Goal: Communication & Community: Answer question/provide support

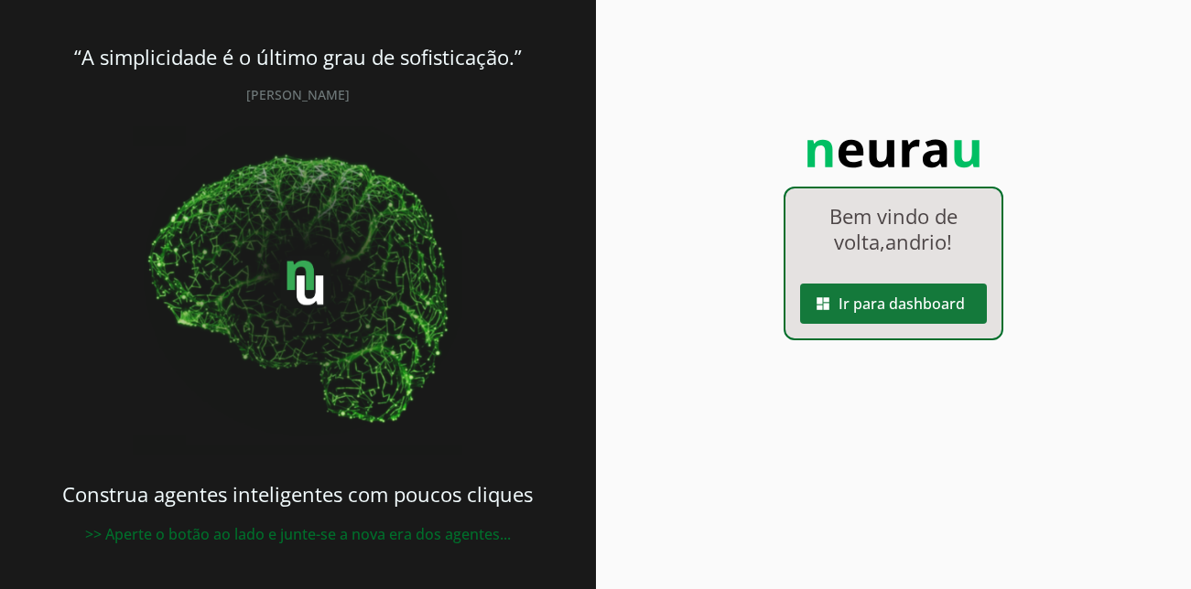
click at [938, 314] on span at bounding box center [893, 304] width 187 height 44
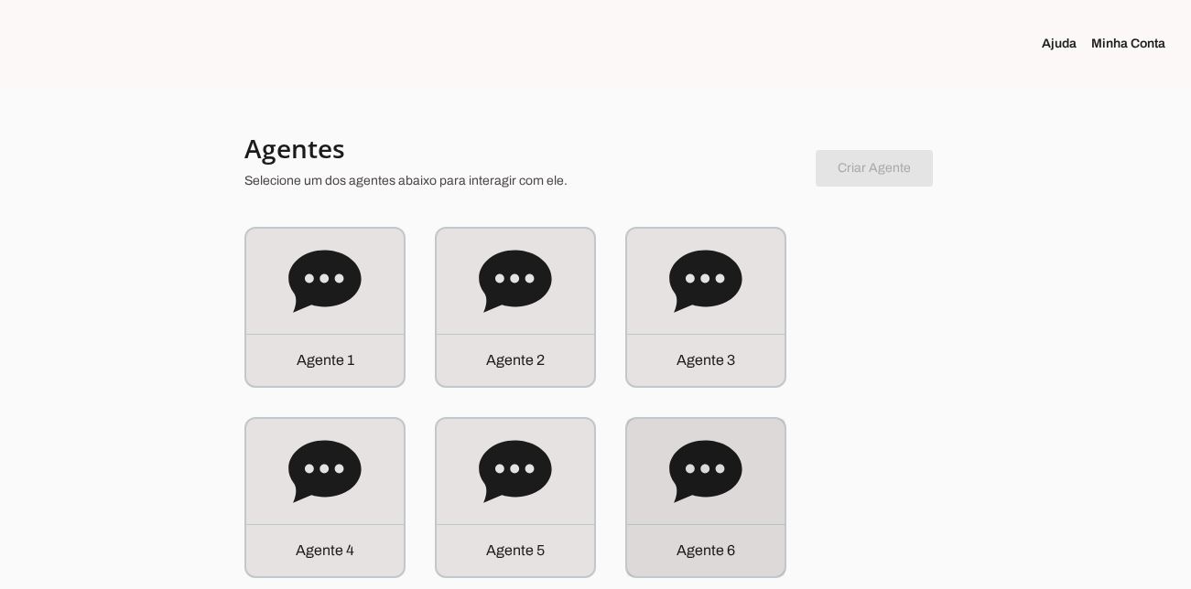
click at [720, 479] on icon at bounding box center [705, 471] width 72 height 62
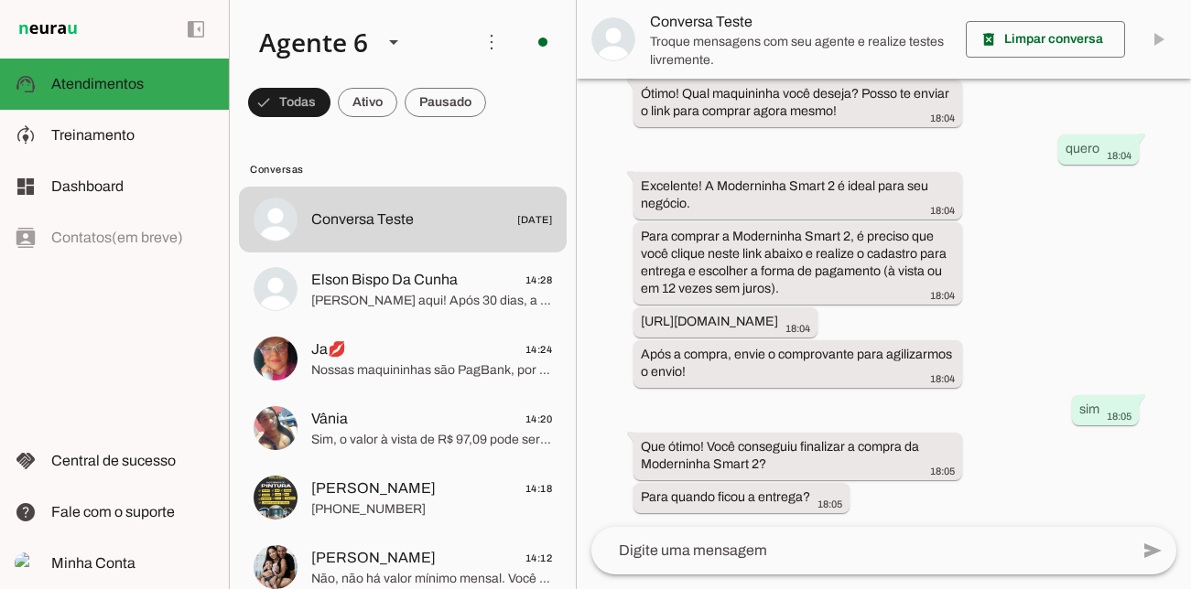
scroll to position [7, 0]
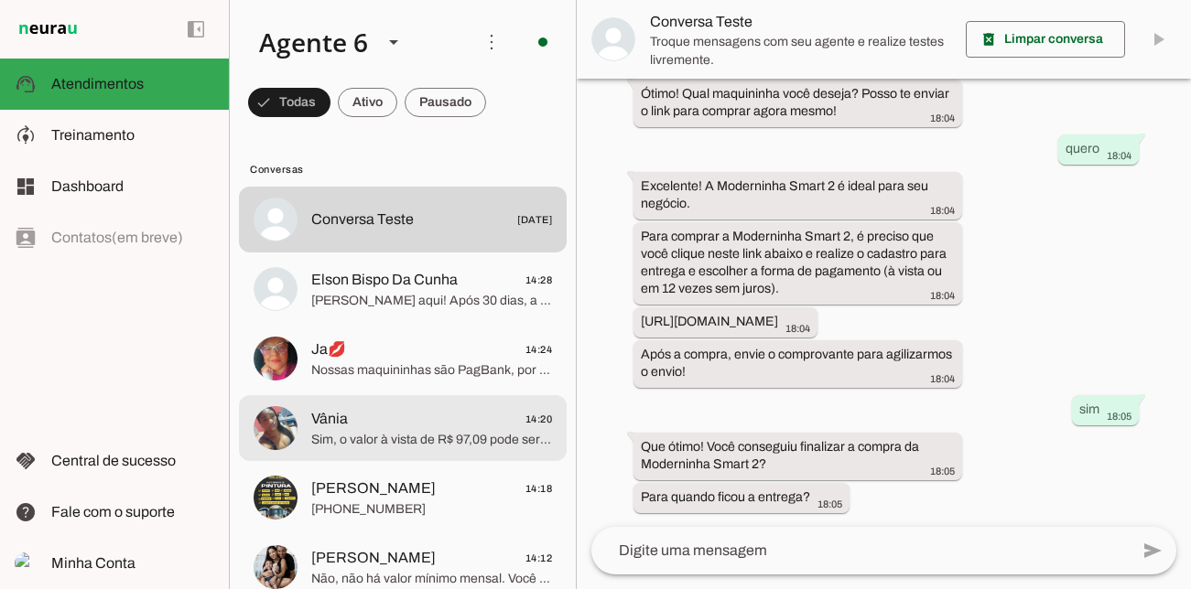
click at [357, 412] on span "Vânia 14:20" at bounding box center [431, 419] width 241 height 23
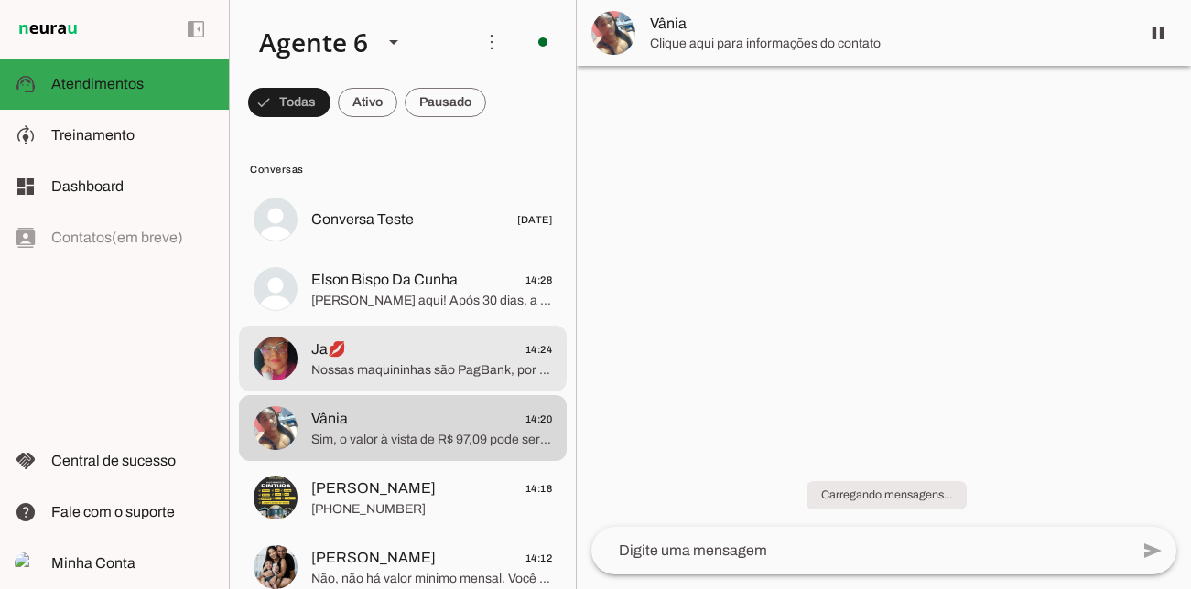
click at [384, 359] on span "Ja💋 14:24" at bounding box center [431, 350] width 241 height 23
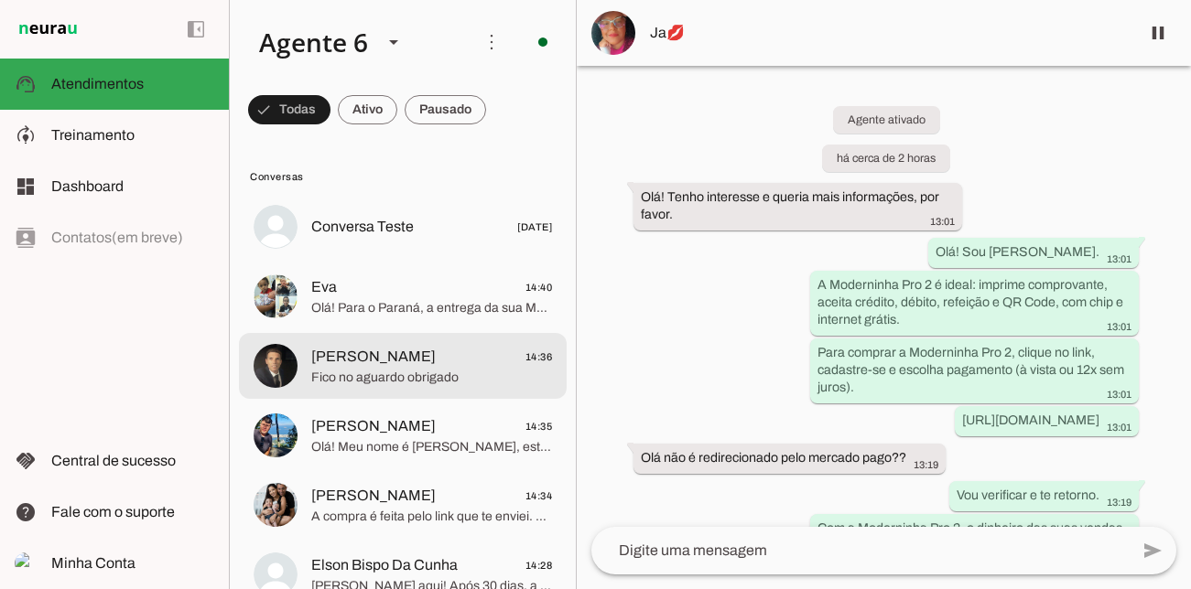
click at [468, 342] on md-item "[PERSON_NAME] 14:36 Fico no aguardo obrigado" at bounding box center [403, 366] width 328 height 66
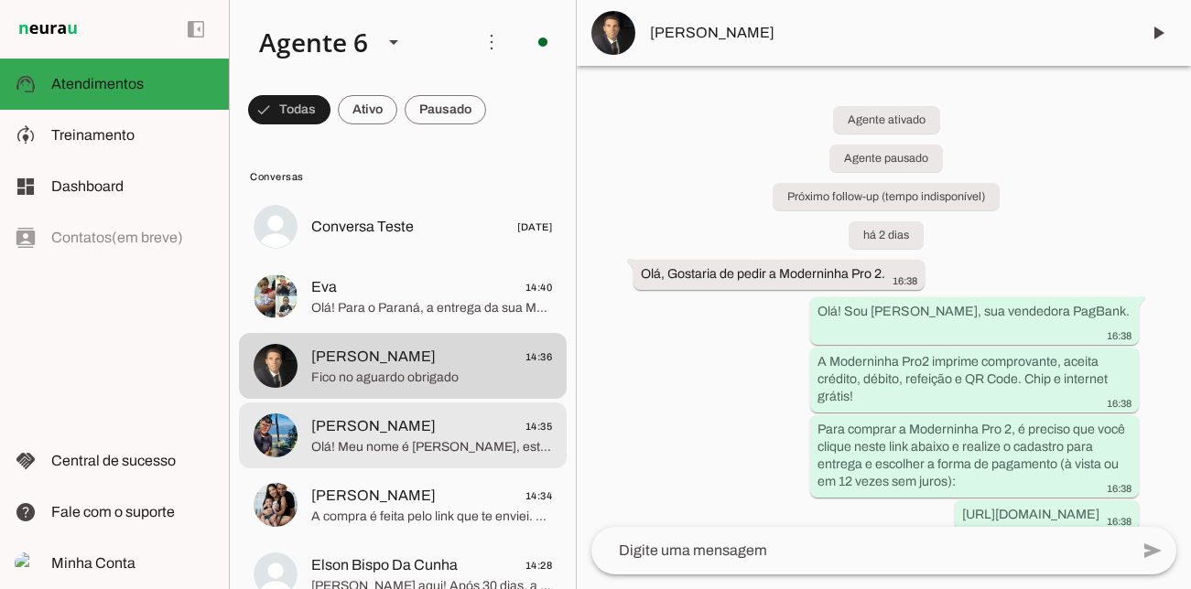
click at [442, 452] on span "Olá! Meu nome é [PERSON_NAME], estou aqui para te atender. Que ótima escolha! A…" at bounding box center [431, 447] width 241 height 18
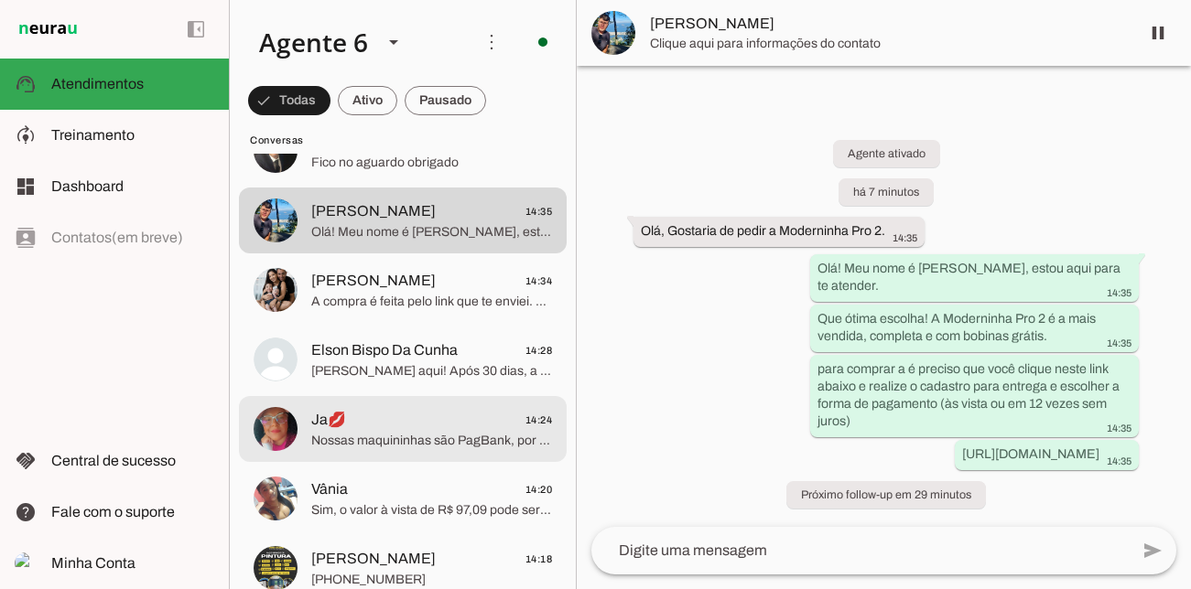
click at [458, 446] on span "Nossas maquininhas são PagBank, por isso o link é para a plataforma PagBank. Ve…" at bounding box center [431, 441] width 241 height 18
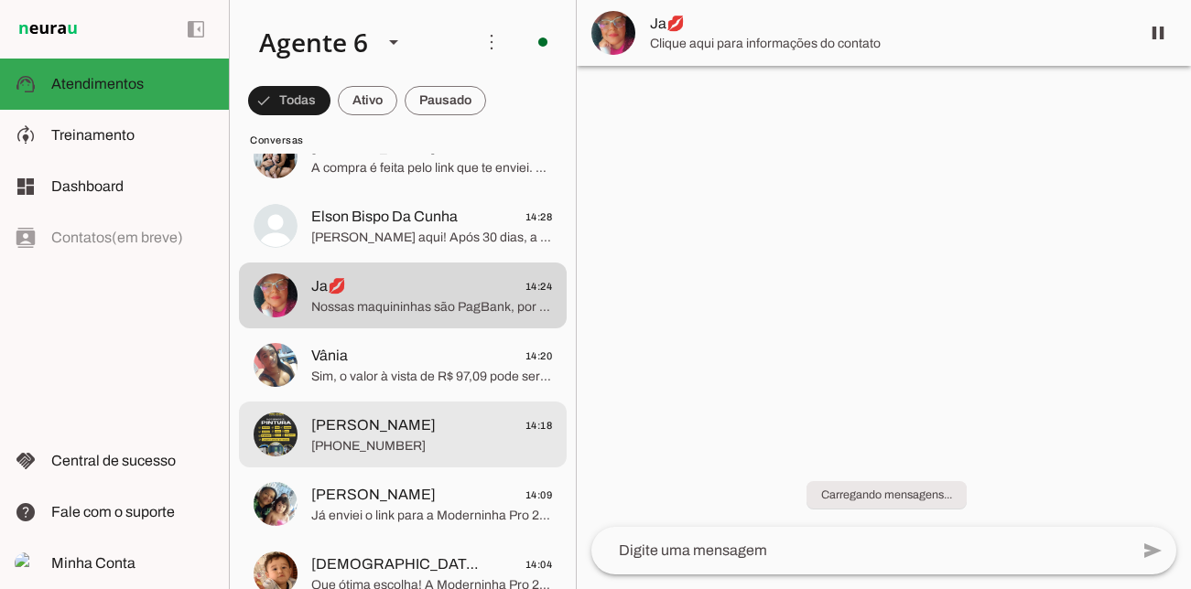
scroll to position [252, 0]
click at [458, 446] on span "[PHONE_NUMBER]" at bounding box center [431, 446] width 241 height 18
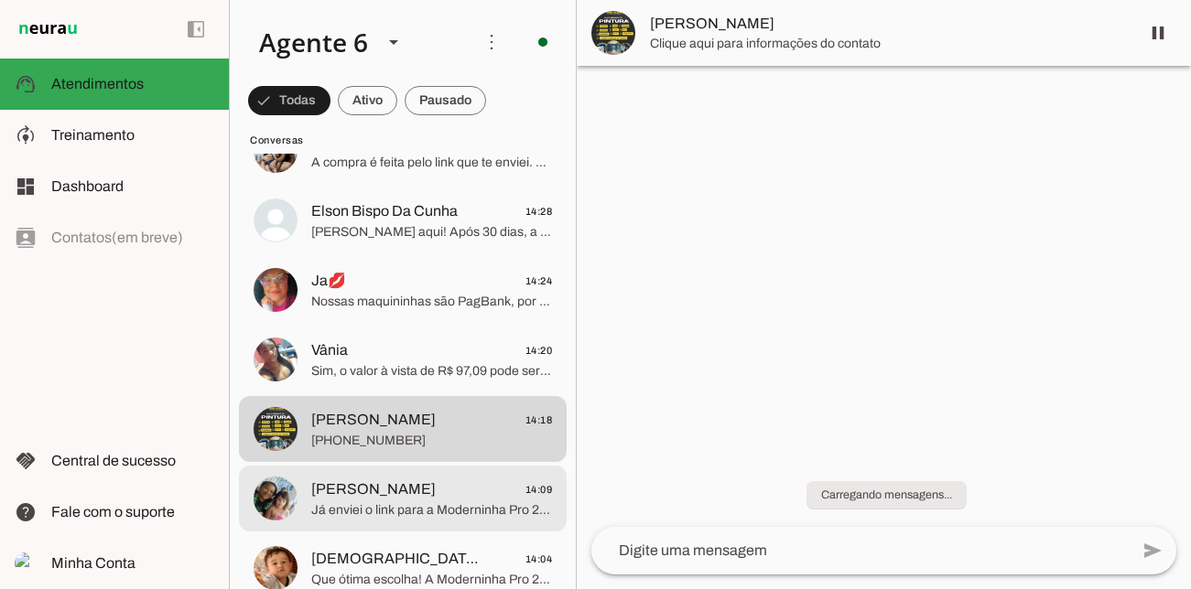
scroll to position [436, 0]
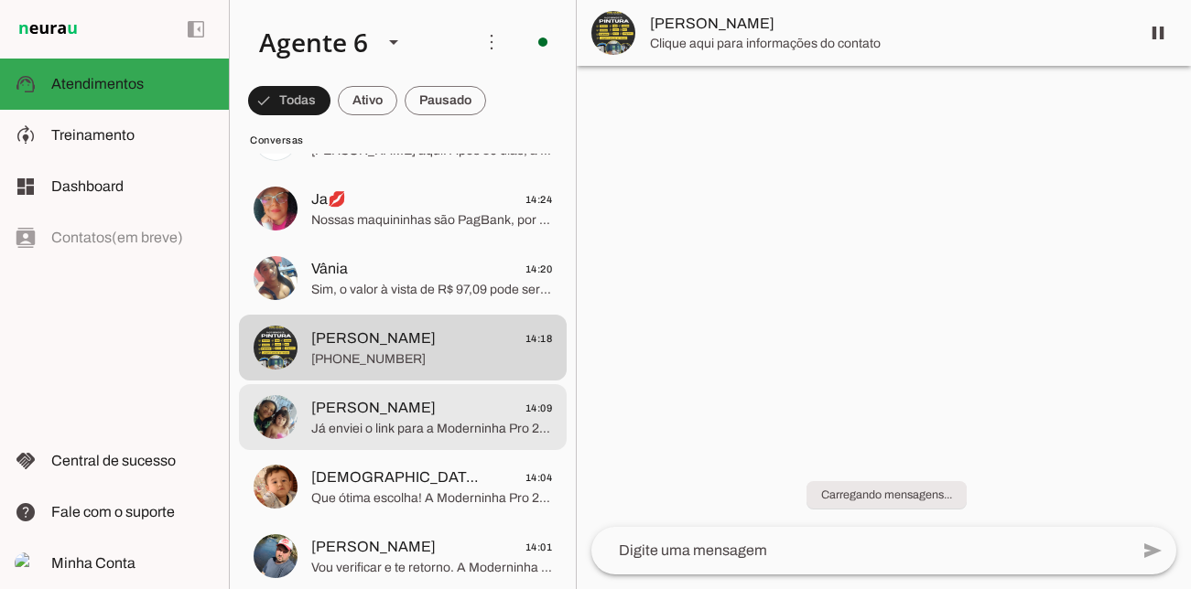
click at [456, 446] on md-item "[PERSON_NAME] 14:09 Já enviei o link para a Moderninha Pro 2. Conseguiu acessar…" at bounding box center [403, 417] width 328 height 66
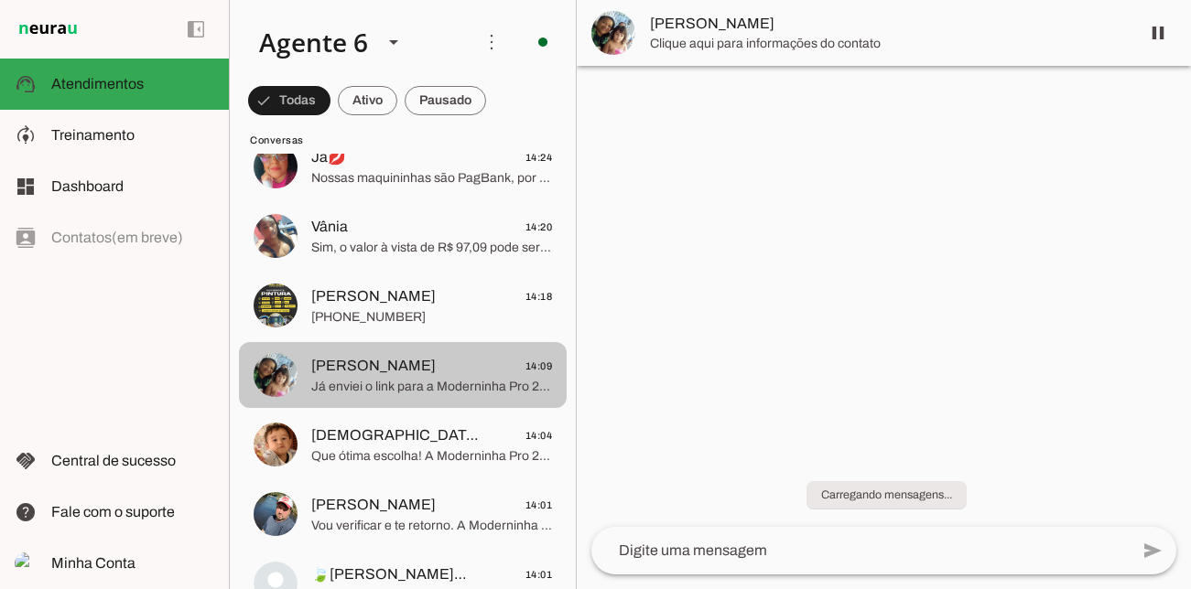
click at [456, 446] on span "[DEMOGRAPHIC_DATA] é meu [DEMOGRAPHIC_DATA] 14:04" at bounding box center [431, 436] width 241 height 23
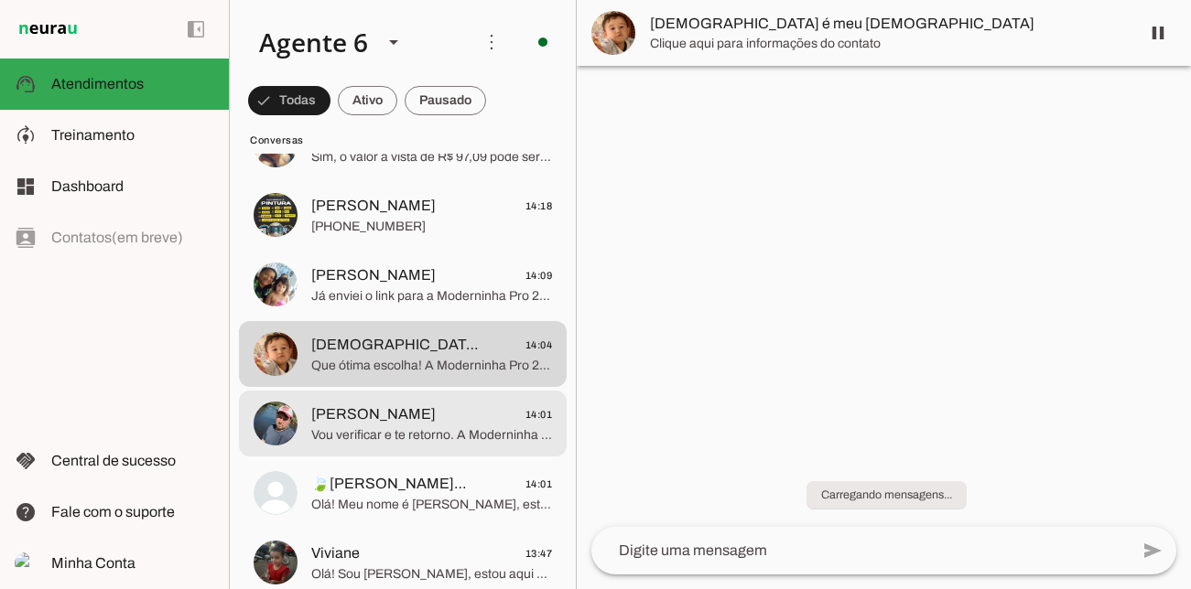
scroll to position [569, 0]
click at [456, 446] on md-item "[PERSON_NAME] 14:01 Vou verificar e te retorno. A Moderninha Pro 2 é a mais ven…" at bounding box center [403, 423] width 328 height 66
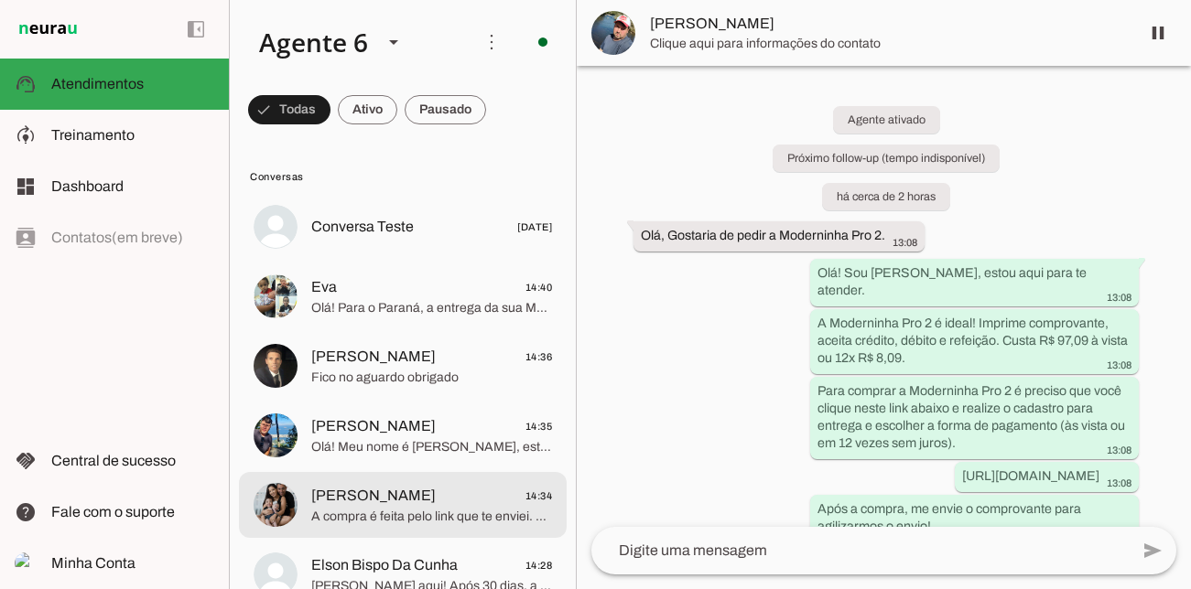
click at [450, 493] on span "[PERSON_NAME] 14:34" at bounding box center [431, 496] width 241 height 23
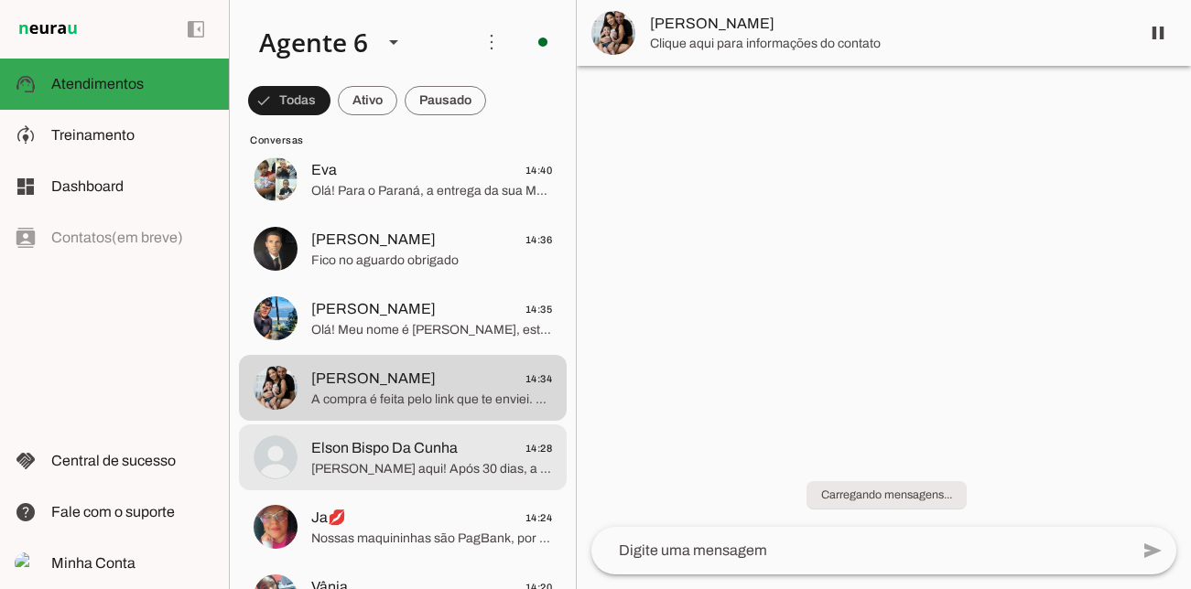
scroll to position [146, 0]
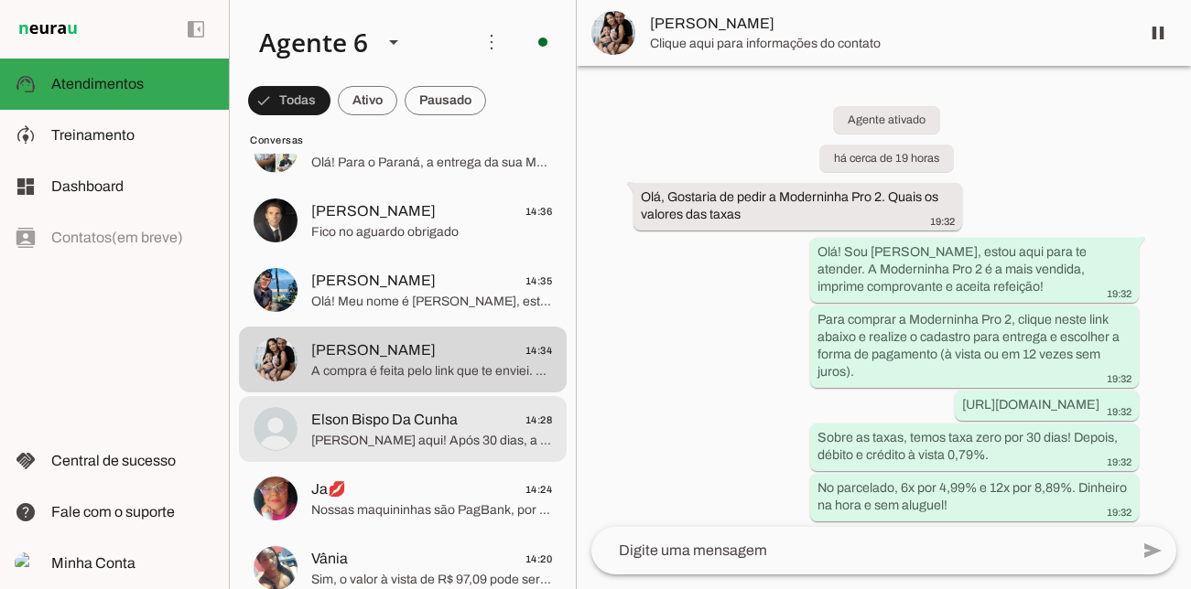
click at [484, 439] on span "[PERSON_NAME] aqui! Após 30 dias, a taxa é 0,79% no débito e crédito à vista. P…" at bounding box center [431, 441] width 241 height 18
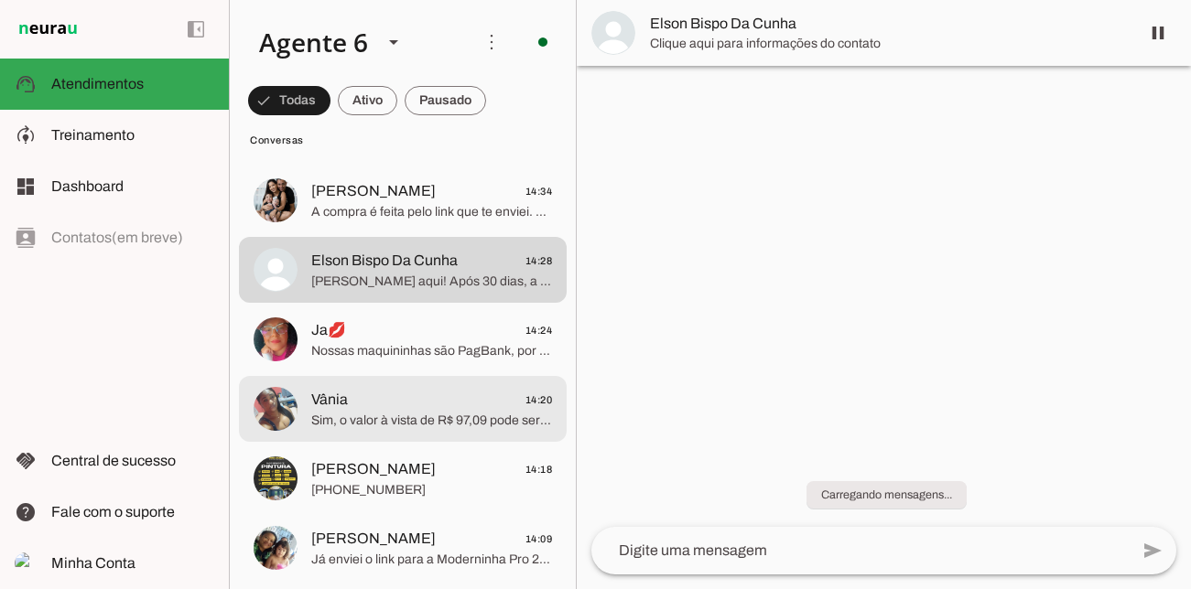
click at [484, 439] on md-item "Vânia 14:20 Sim, o valor à vista de R$ 97,09 pode ser pago no débito. É super p…" at bounding box center [403, 409] width 328 height 66
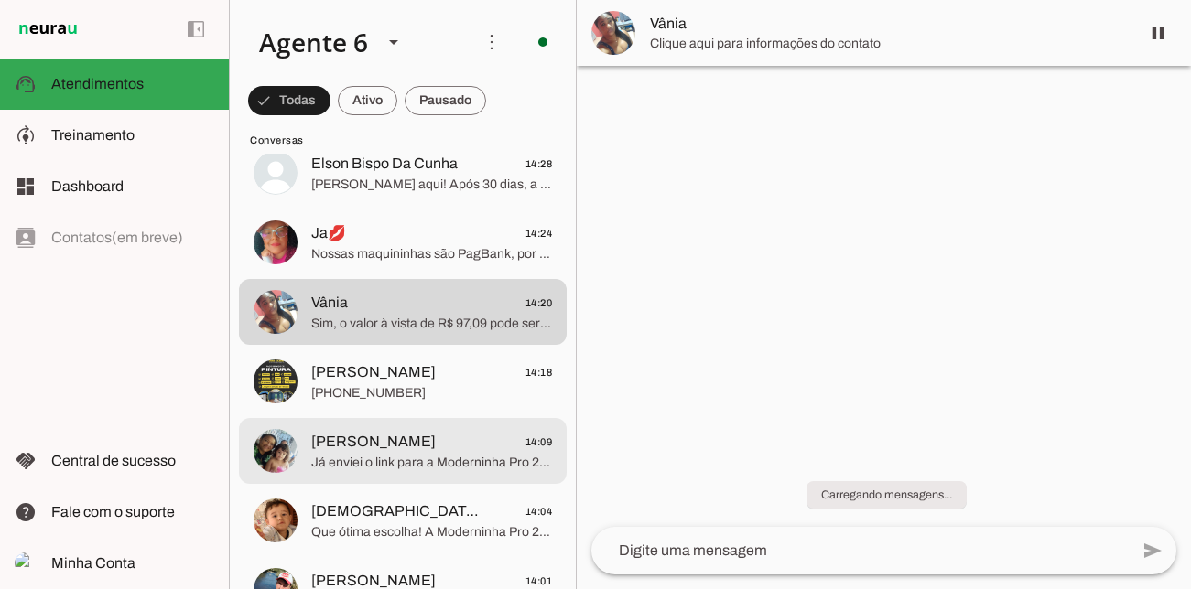
click at [484, 439] on span "[PERSON_NAME] 14:09" at bounding box center [431, 442] width 241 height 23
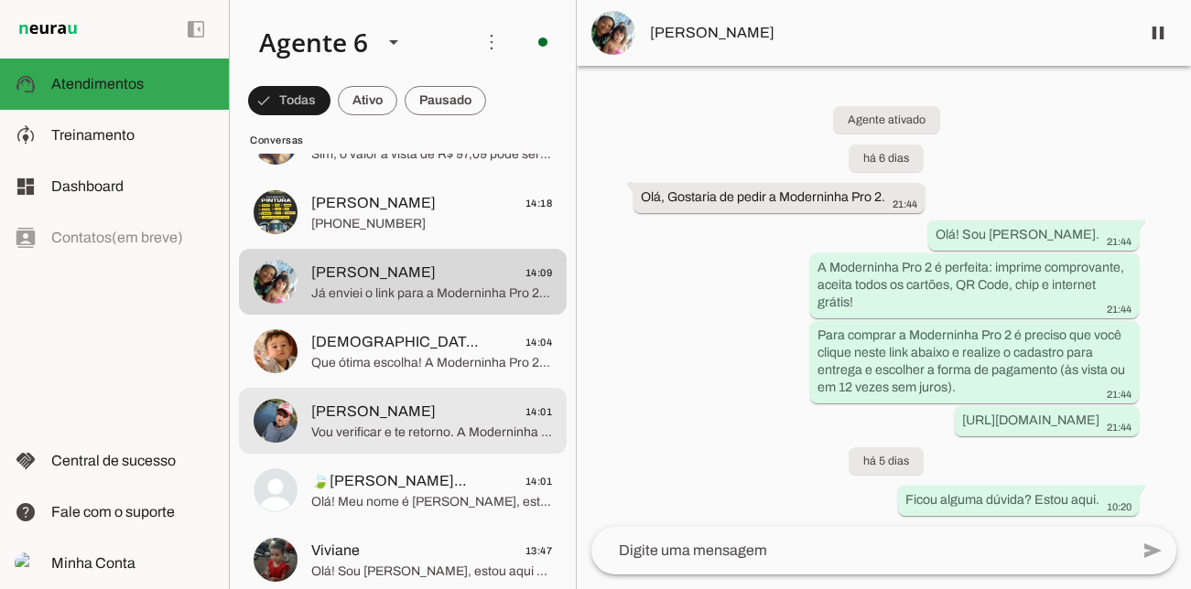
scroll to position [573, 0]
click at [484, 439] on div at bounding box center [431, 419] width 241 height 45
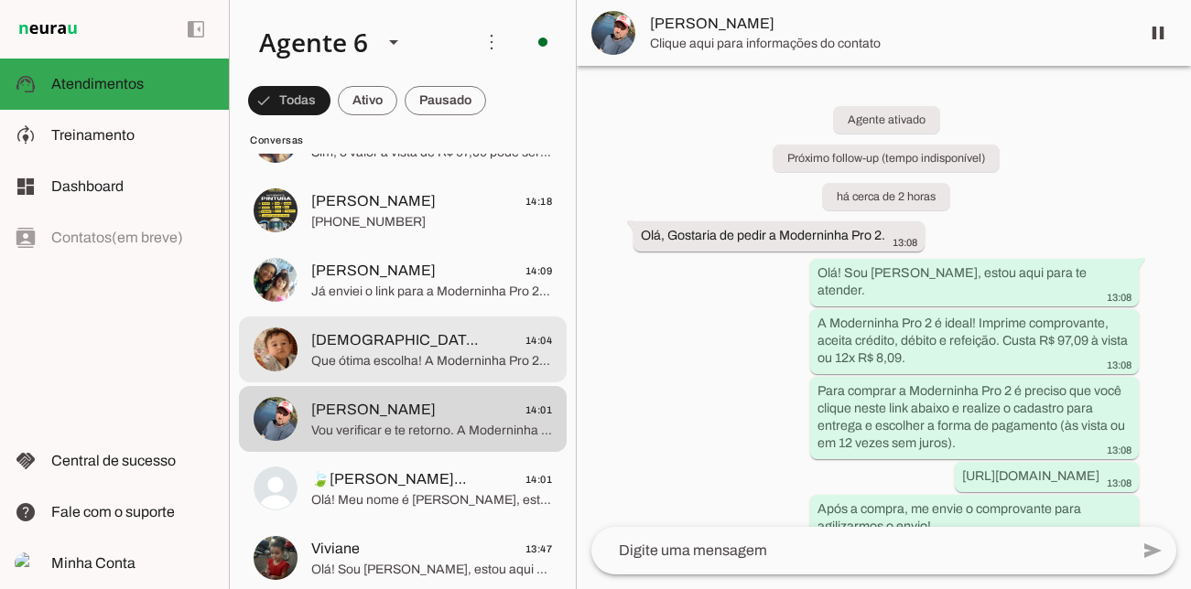
scroll to position [1486, 0]
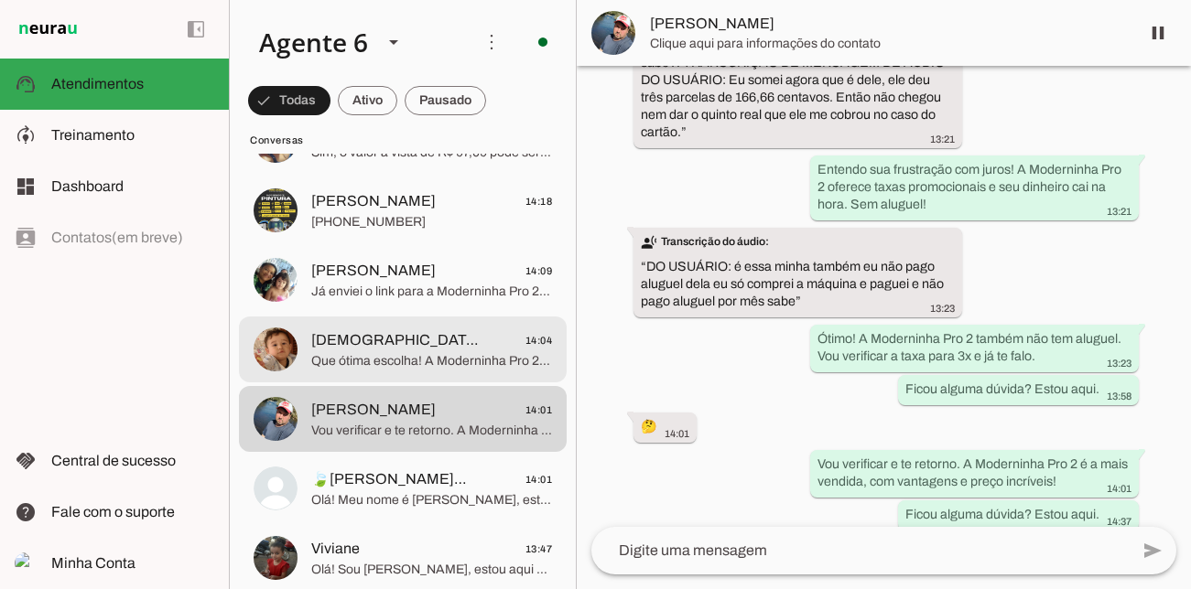
click at [445, 365] on span "Que ótima escolha! A Moderninha Pro 2 é perfeita para suas vendas. Para finaliz…" at bounding box center [431, 361] width 241 height 18
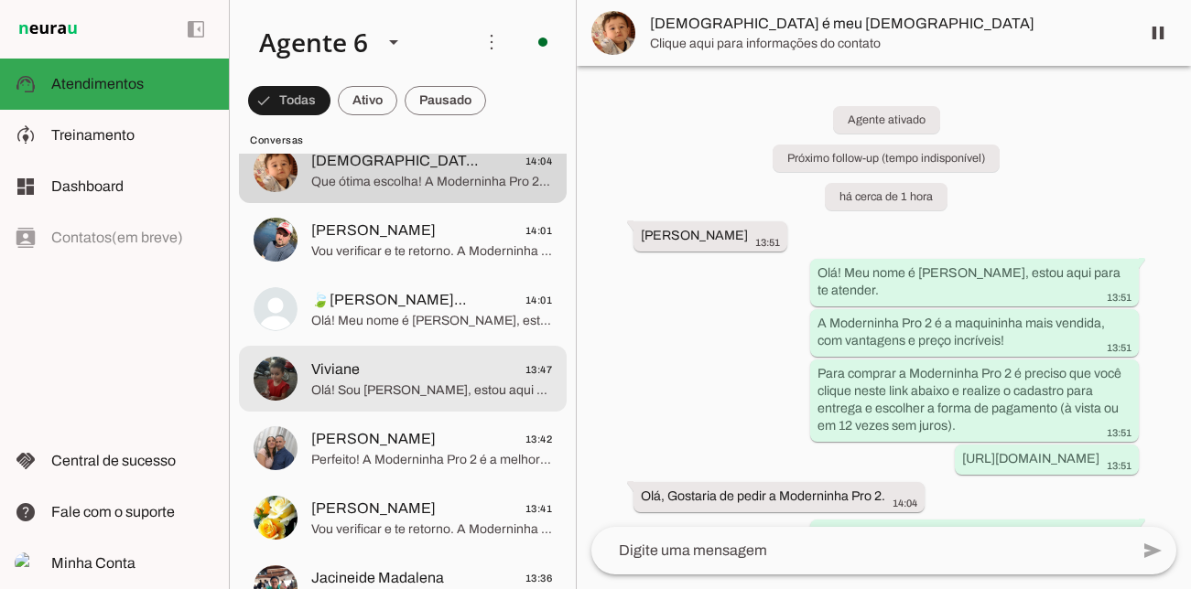
click at [445, 365] on span "Viviane 13:47" at bounding box center [431, 370] width 241 height 23
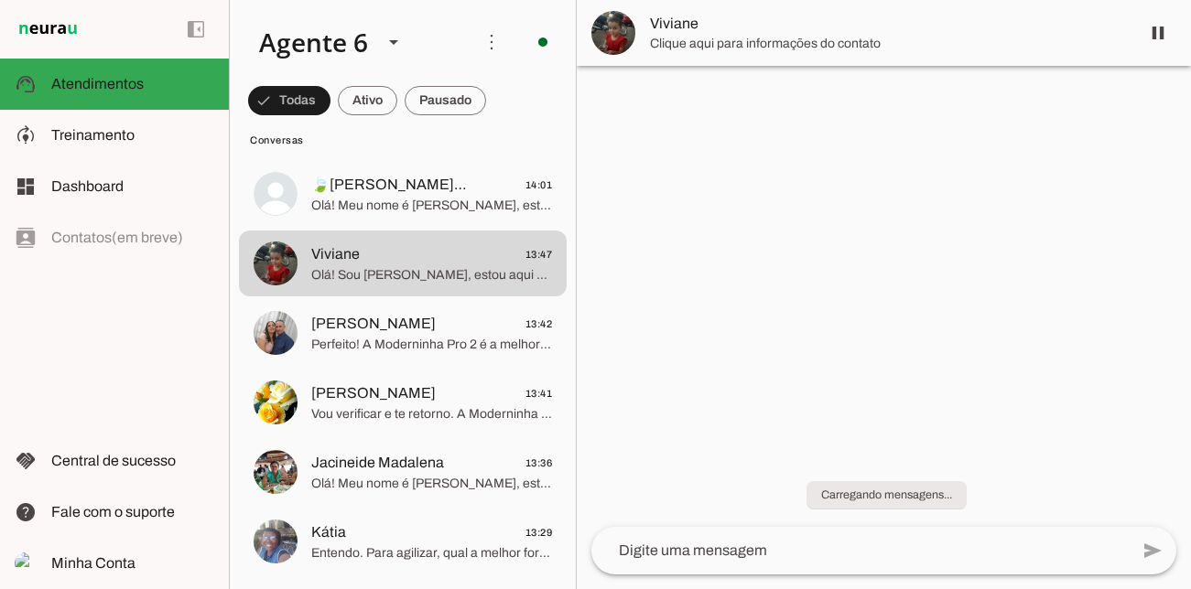
click at [439, 372] on md-item "[PERSON_NAME] 13:41 Vou verificar e te retorno. A Moderninha Pro 2 é a mais ven…" at bounding box center [403, 403] width 328 height 66
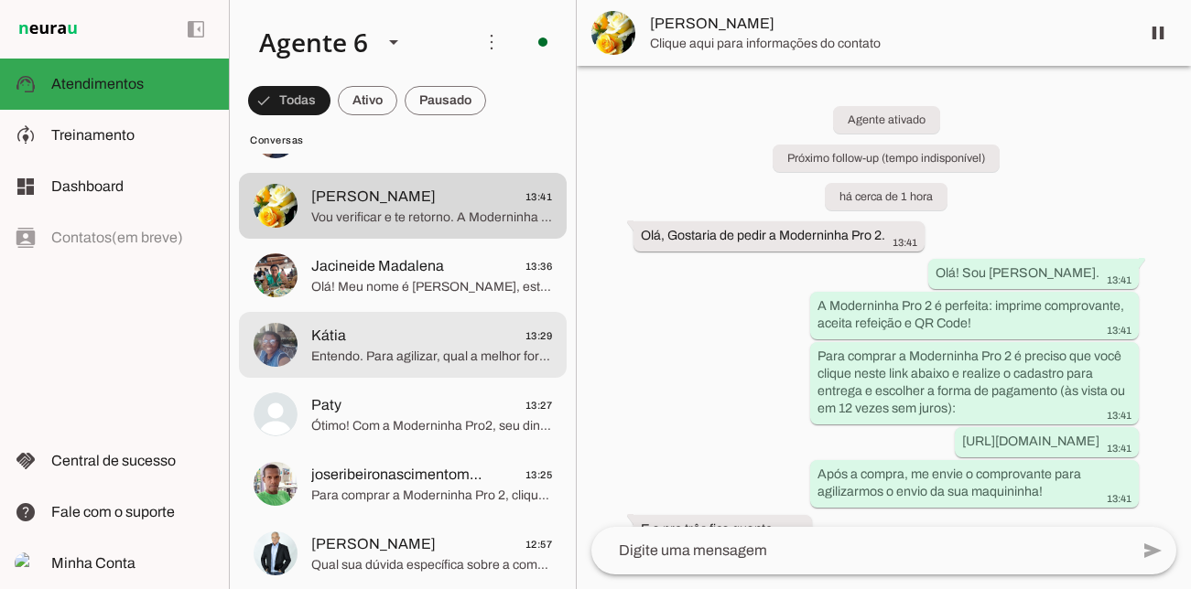
scroll to position [1066, 0]
click at [439, 372] on md-item "Kátia 13:29 Entendo. Para agilizar, qual a melhor forma de pagamento para sua M…" at bounding box center [403, 343] width 328 height 66
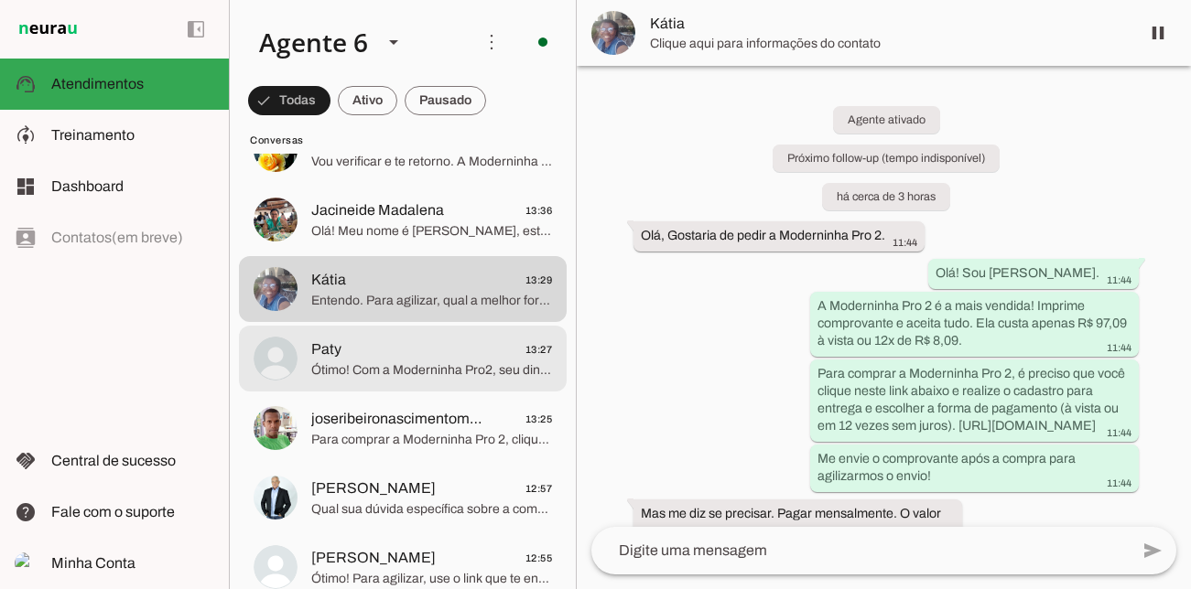
click at [439, 365] on span "Ótimo! Com a Moderninha Pro2, seu dinheiro das vendas cai na hora e você não pa…" at bounding box center [431, 370] width 241 height 18
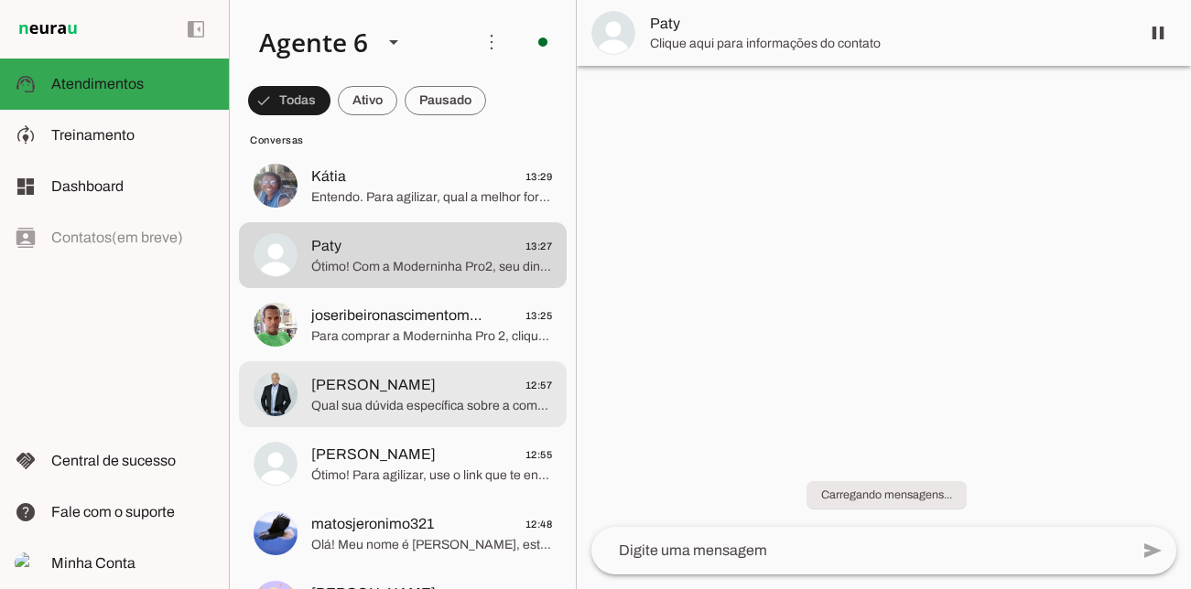
click at [439, 365] on md-item "[PERSON_NAME] 12:57 Qual sua dúvida específica sobre a compra pelo link? A Mode…" at bounding box center [403, 394] width 328 height 66
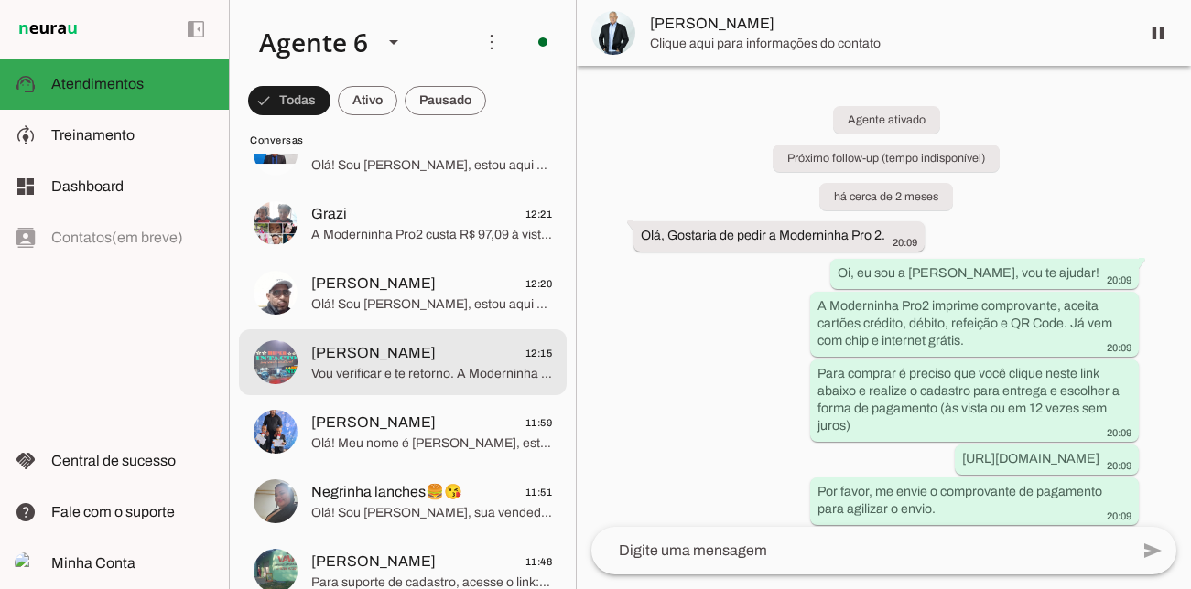
click at [439, 365] on div at bounding box center [431, 362] width 241 height 45
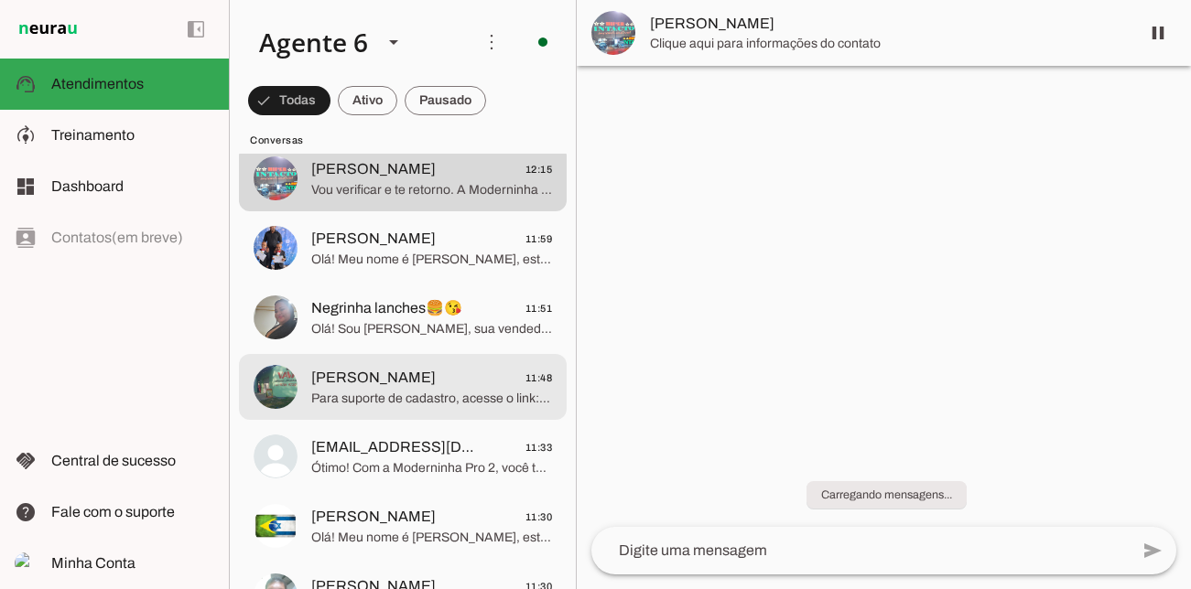
click at [439, 365] on md-item "[PERSON_NAME] 11:48 Para suporte de cadastro, acesse o link: [URL][DOMAIN_NAME]…" at bounding box center [403, 387] width 328 height 66
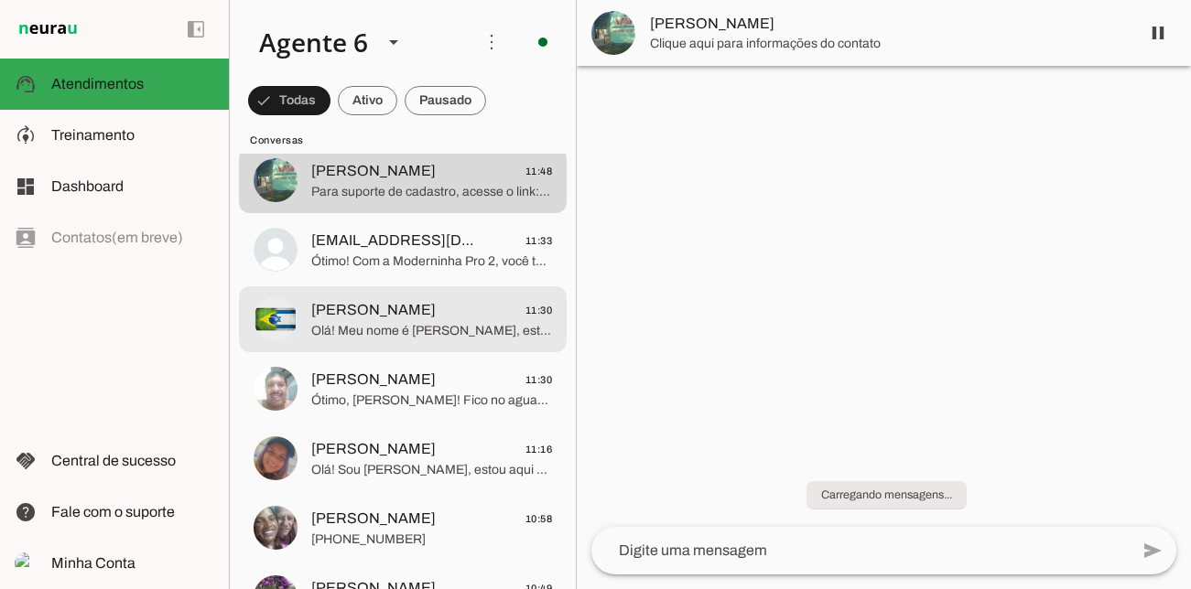
click at [439, 365] on md-item "[PERSON_NAME] 11:30 Ótimo, [PERSON_NAME]! Fico no aguardo da data de entrega pa…" at bounding box center [403, 389] width 328 height 66
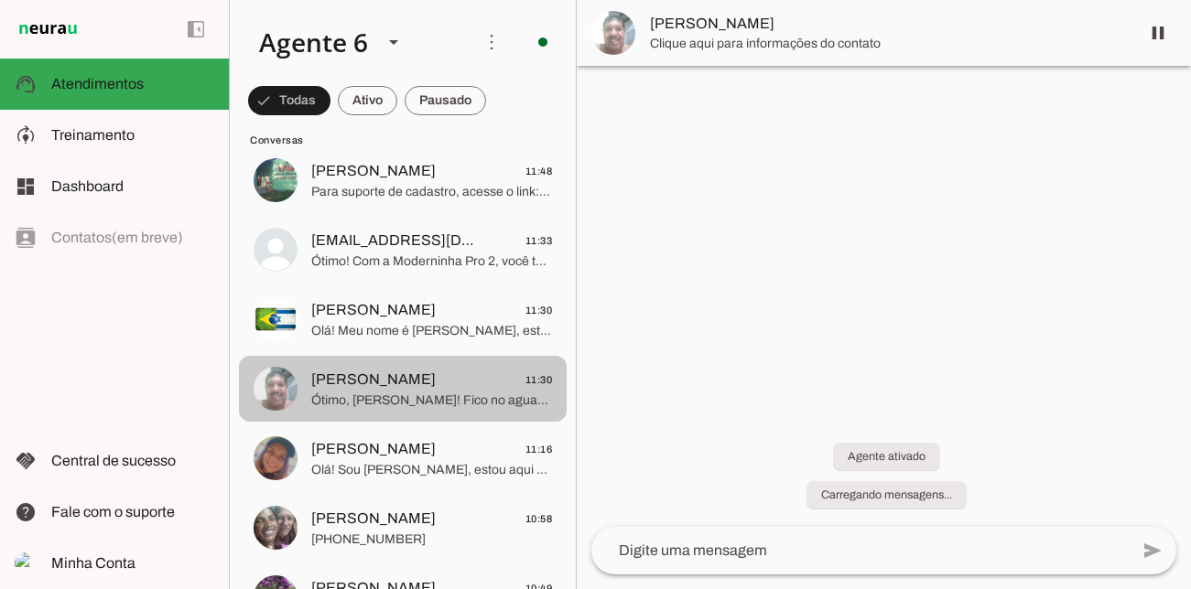
scroll to position [2199, 0]
